Goal: Find specific page/section

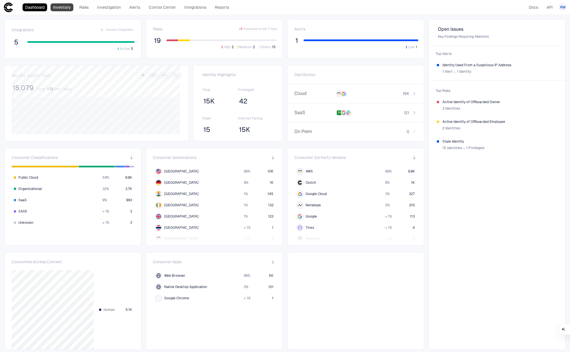
click at [59, 7] on link "Inventory" at bounding box center [62, 7] width 23 height 8
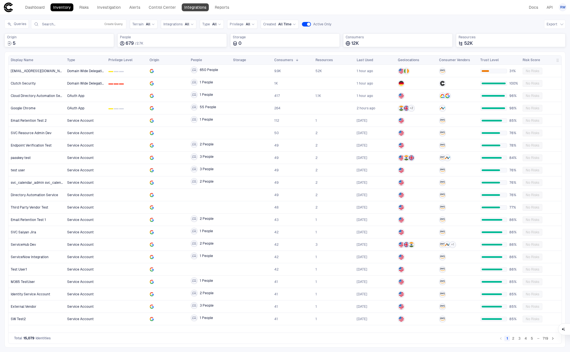
click at [189, 8] on link "Integrations" at bounding box center [195, 7] width 27 height 8
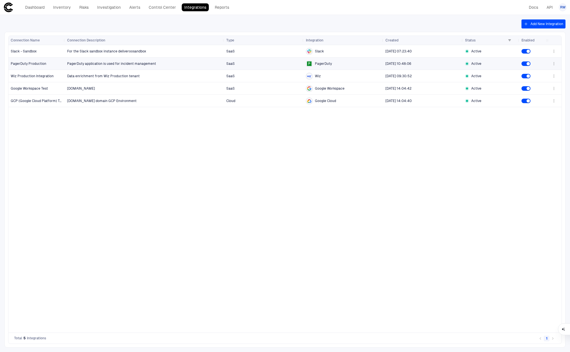
click at [555, 62] on icon "button" at bounding box center [554, 64] width 5 height 5
click at [205, 62] on div at bounding box center [285, 176] width 570 height 352
click at [45, 65] on span "PagerDuty Production" at bounding box center [29, 64] width 36 height 4
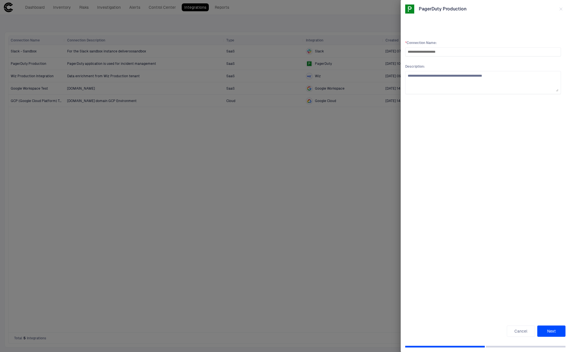
click at [35, 8] on div at bounding box center [285, 176] width 570 height 352
click at [37, 6] on div at bounding box center [285, 176] width 570 height 352
click at [562, 6] on button "button" at bounding box center [561, 9] width 9 height 9
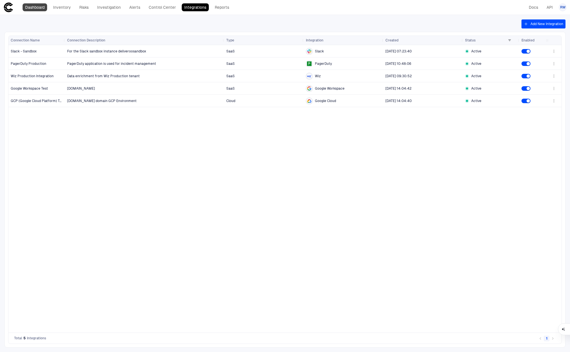
click at [41, 5] on link "Dashboard" at bounding box center [35, 7] width 25 height 8
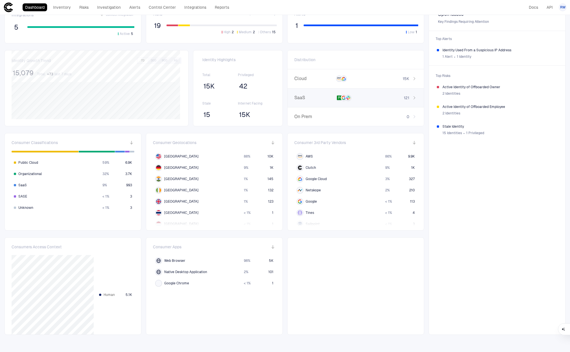
click at [378, 98] on div "121" at bounding box center [398, 97] width 40 height 5
click at [395, 91] on span "API Token" at bounding box center [395, 89] width 16 height 5
